Goal: Check status

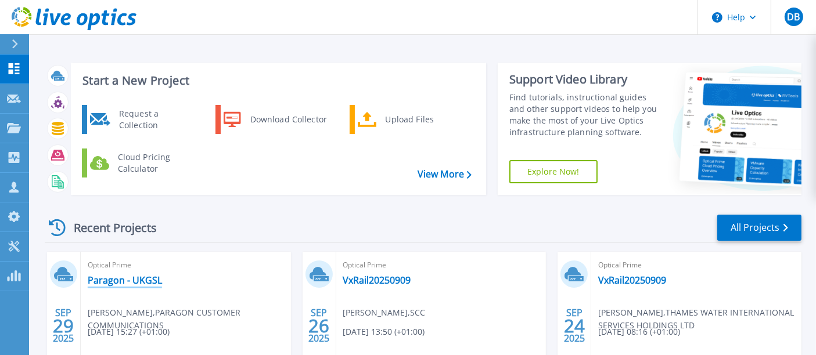
click at [134, 280] on link "Paragon - UKGSL" at bounding box center [125, 281] width 74 height 12
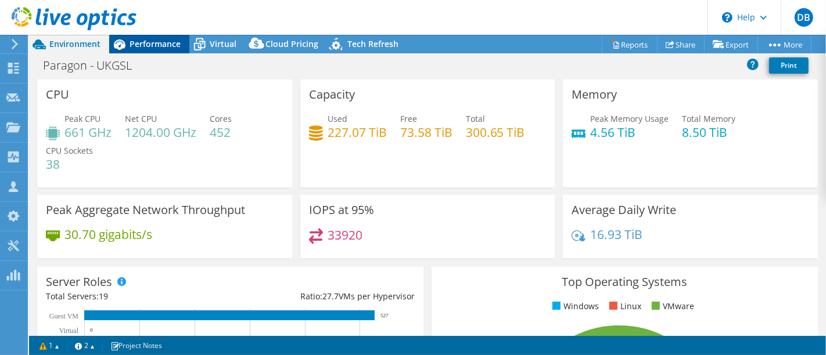
click at [163, 37] on div "Performance" at bounding box center [149, 44] width 80 height 19
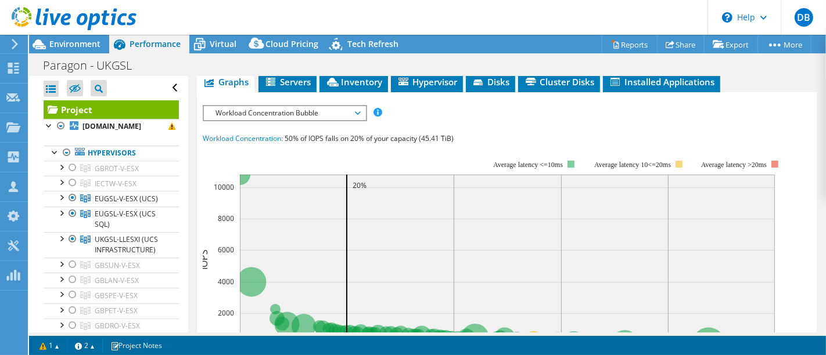
scroll to position [273, 0]
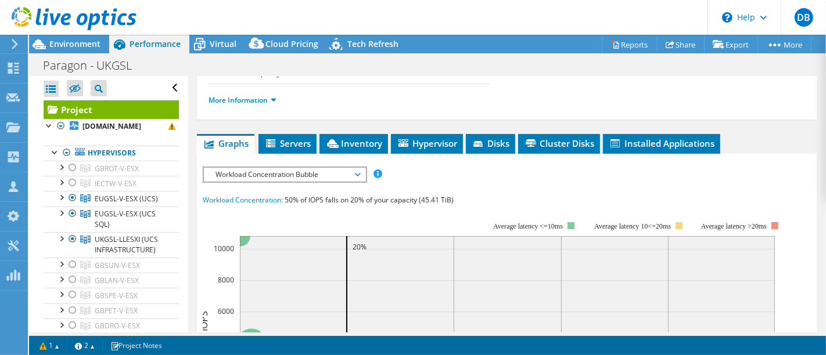
click at [340, 172] on span "Workload Concentration Bubble" at bounding box center [284, 175] width 149 height 14
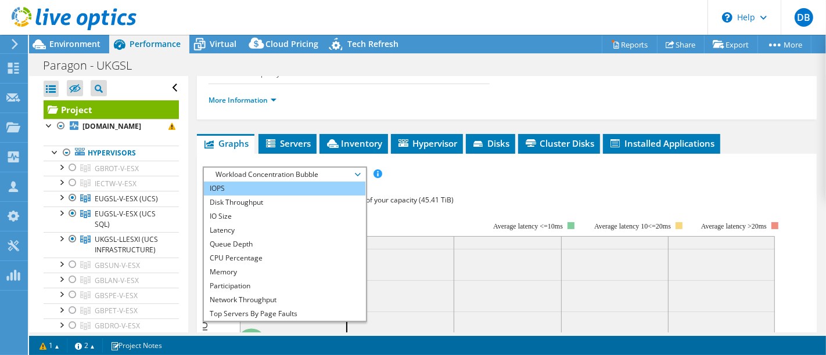
click at [308, 185] on li "IOPS" at bounding box center [284, 189] width 161 height 14
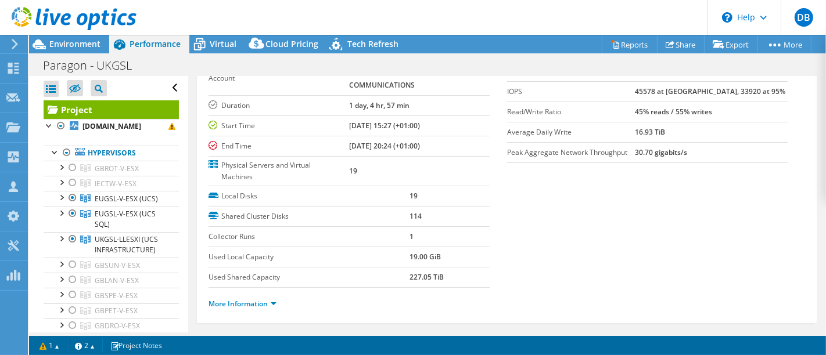
scroll to position [0, 0]
